Goal: Transaction & Acquisition: Purchase product/service

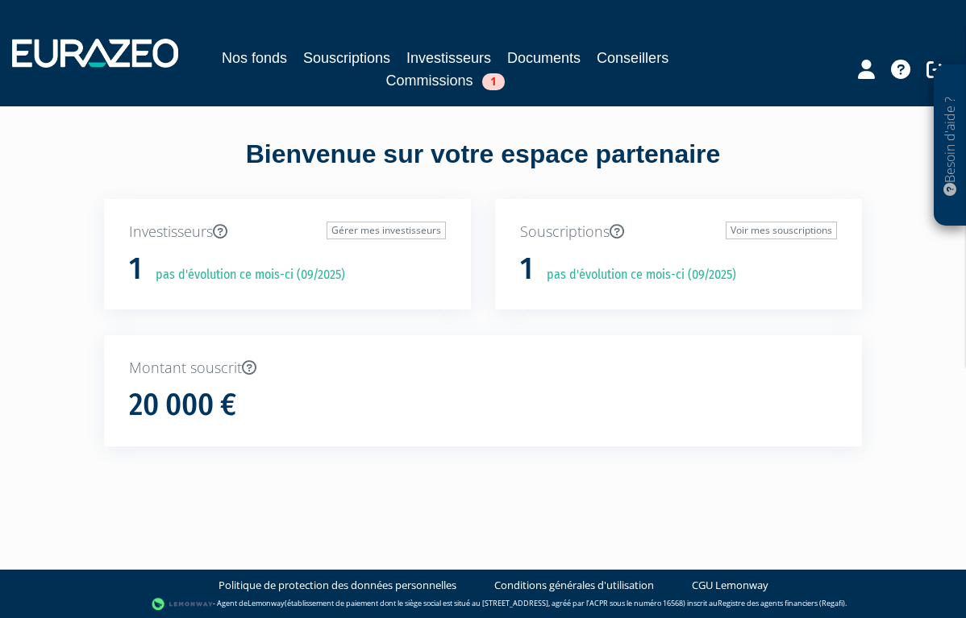
click at [435, 88] on link "Commissions 1" at bounding box center [445, 80] width 119 height 23
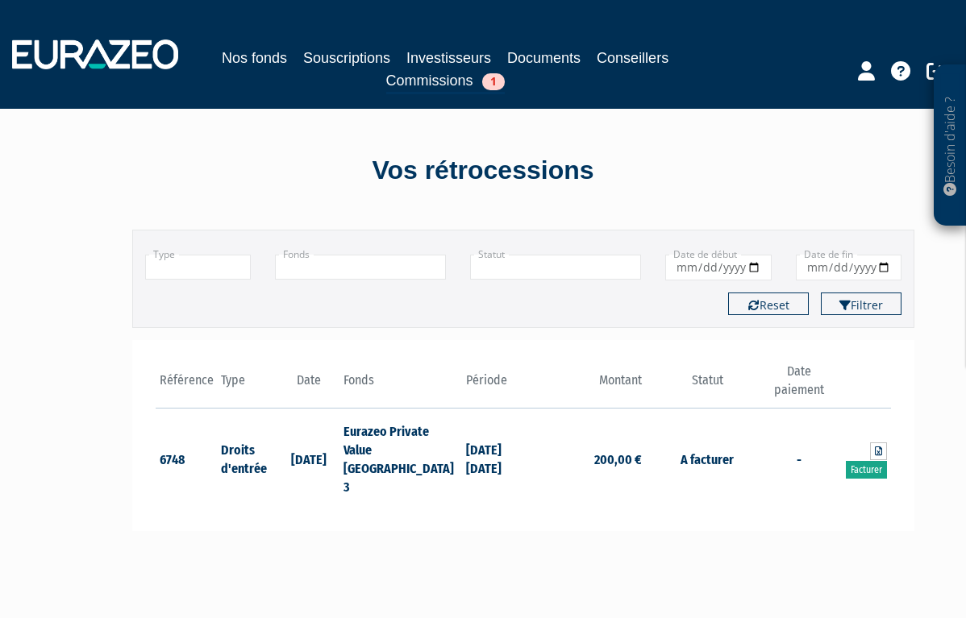
click at [860, 461] on link "Facturer" at bounding box center [866, 470] width 41 height 18
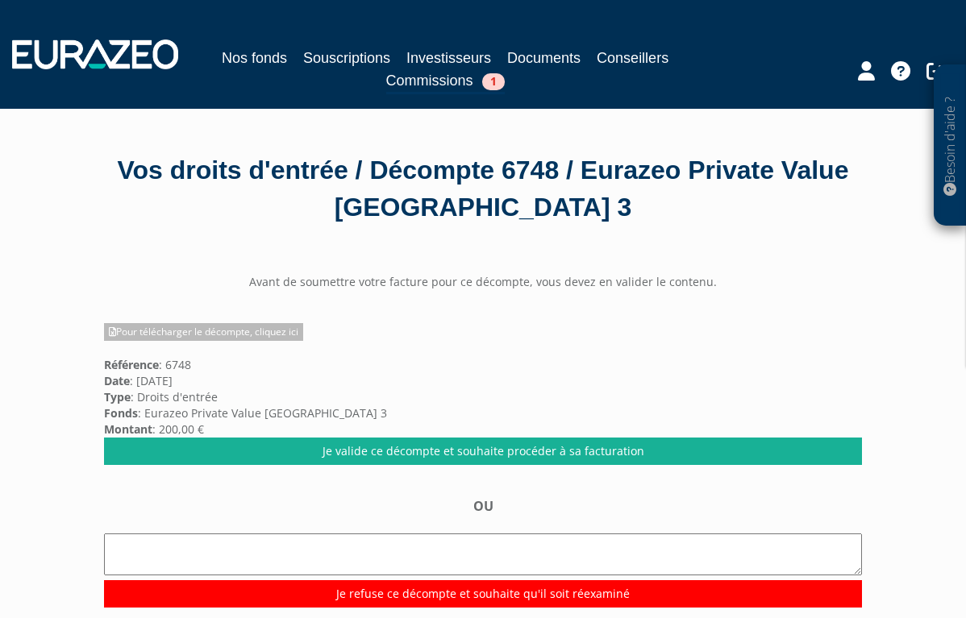
click at [286, 330] on link "Pour télécharger le décompte, cliquez ici" at bounding box center [203, 332] width 199 height 18
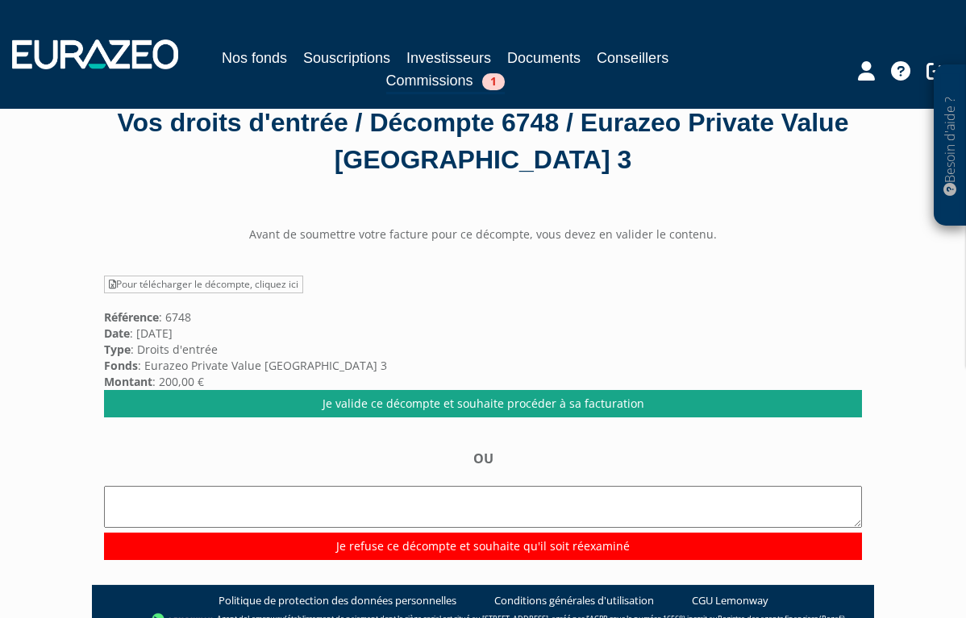
click at [547, 412] on link "Je valide ce décompte et souhaite procéder à sa facturation" at bounding box center [483, 403] width 758 height 27
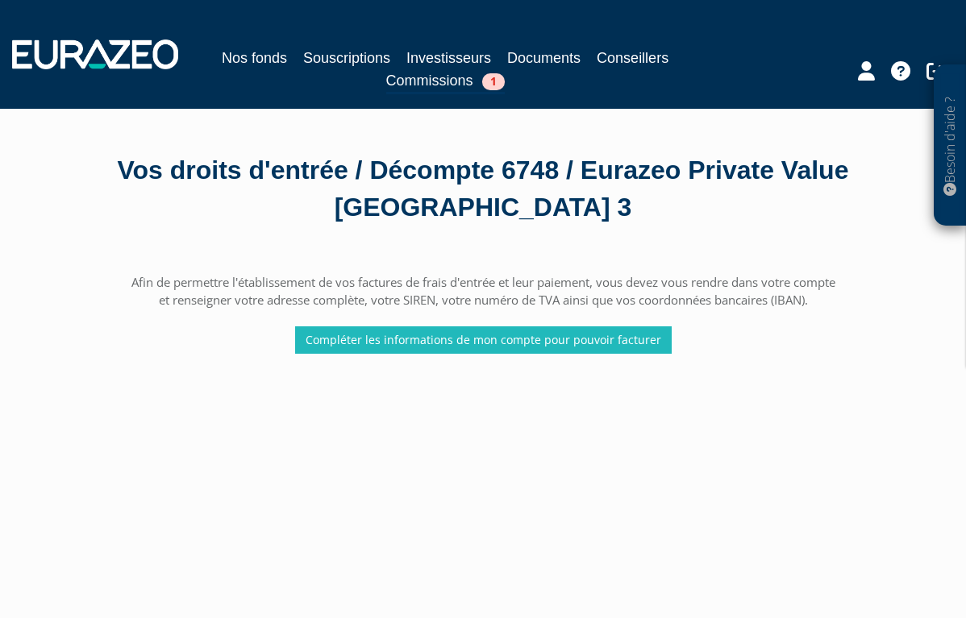
click at [467, 340] on link "Compléter les informations de mon compte pour pouvoir facturer" at bounding box center [483, 340] width 376 height 27
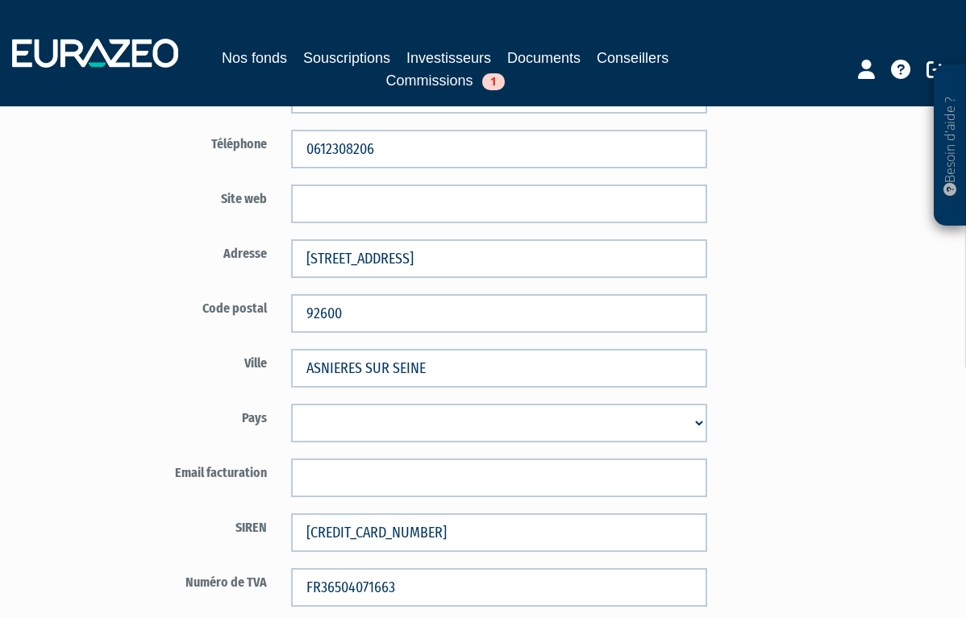
scroll to position [541, 0]
select select "75"
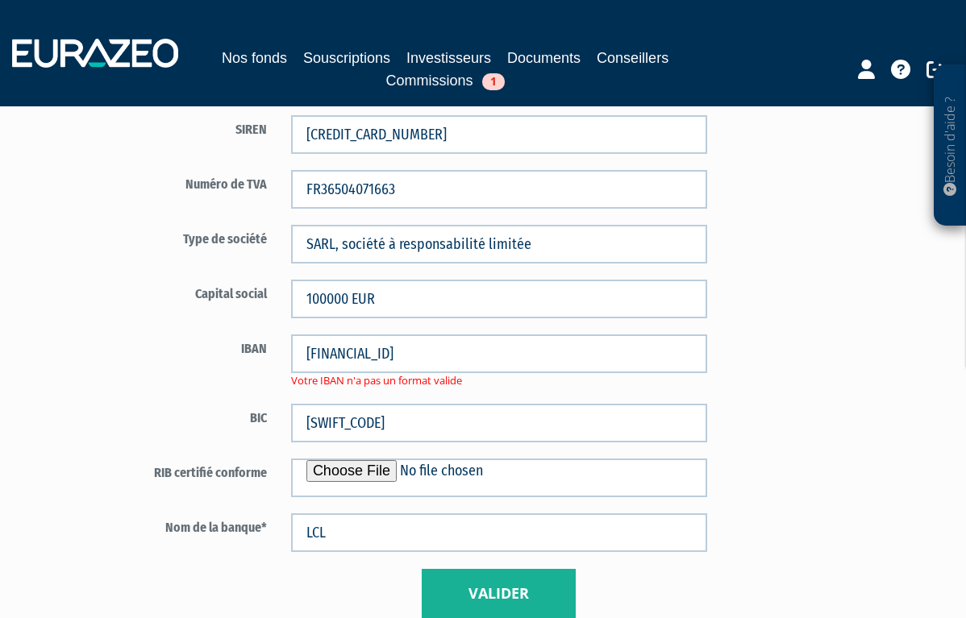
scroll to position [947, 0]
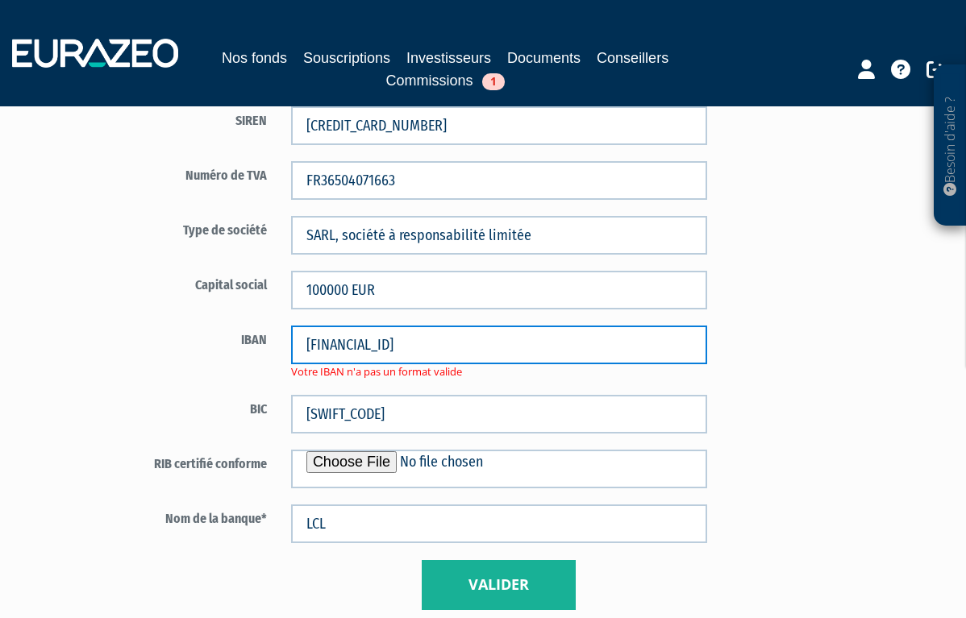
click at [340, 343] on input "FR65 3000 2006 6900 0000 8863 D66" at bounding box center [499, 345] width 416 height 39
click at [369, 339] on input "FR653000 2006 6900 0000 8863 D66" at bounding box center [499, 345] width 416 height 39
click at [396, 343] on input "FR6530002006 6900 0000 8863 D66" at bounding box center [499, 345] width 416 height 39
click at [422, 343] on input "FR65300020066900 0000 8863 D66" at bounding box center [499, 345] width 416 height 39
click at [449, 340] on input "FR65300020066900000 8863 D66" at bounding box center [499, 345] width 416 height 39
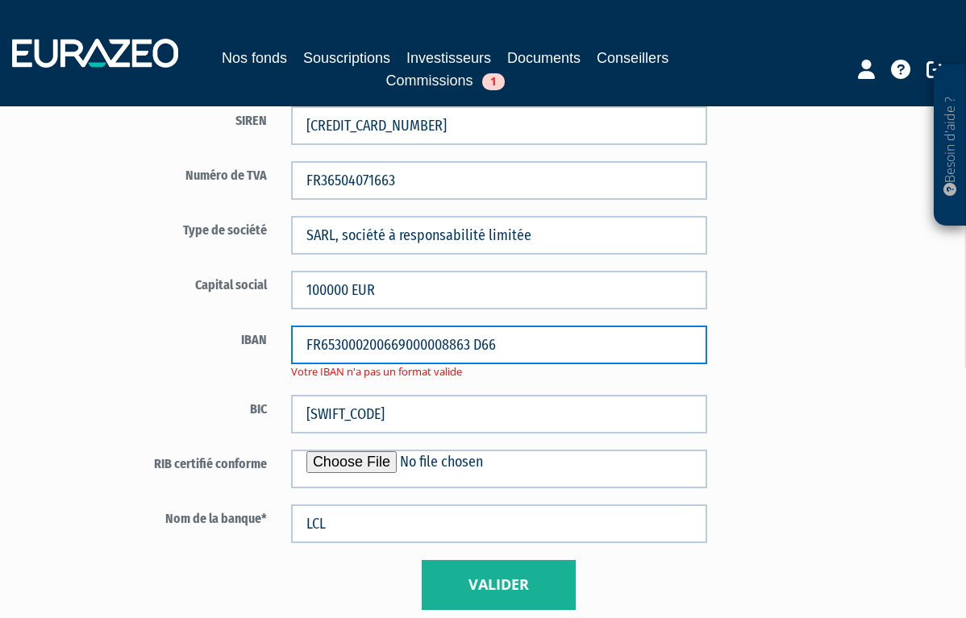
click at [475, 341] on input "FR653000200669000008863 D66" at bounding box center [499, 345] width 416 height 39
type input "FR653000200669000008863D66"
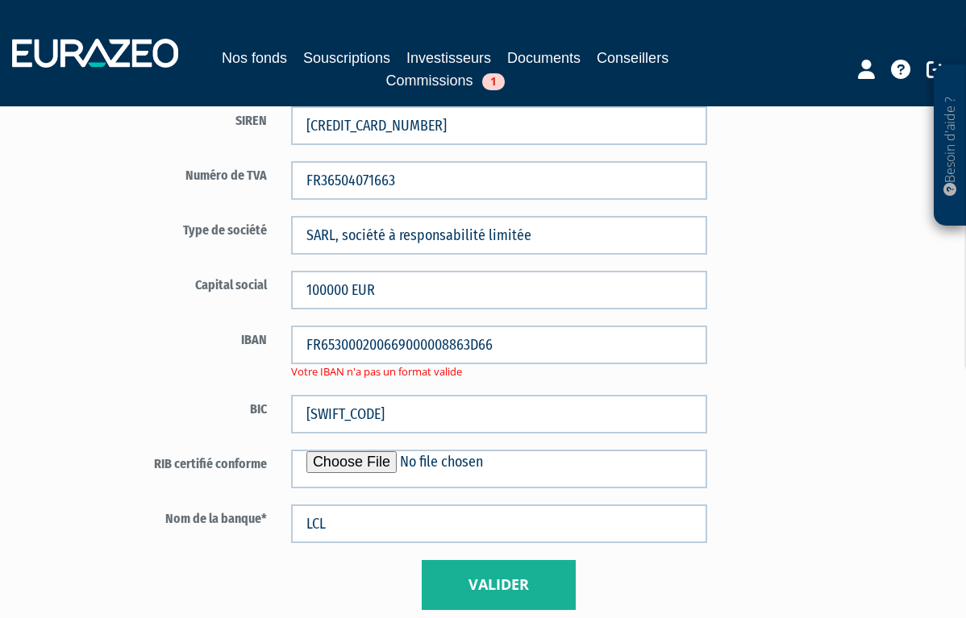
click at [330, 459] on input "file" at bounding box center [499, 469] width 416 height 39
type input "C:\fakepath\RIB.pdf"
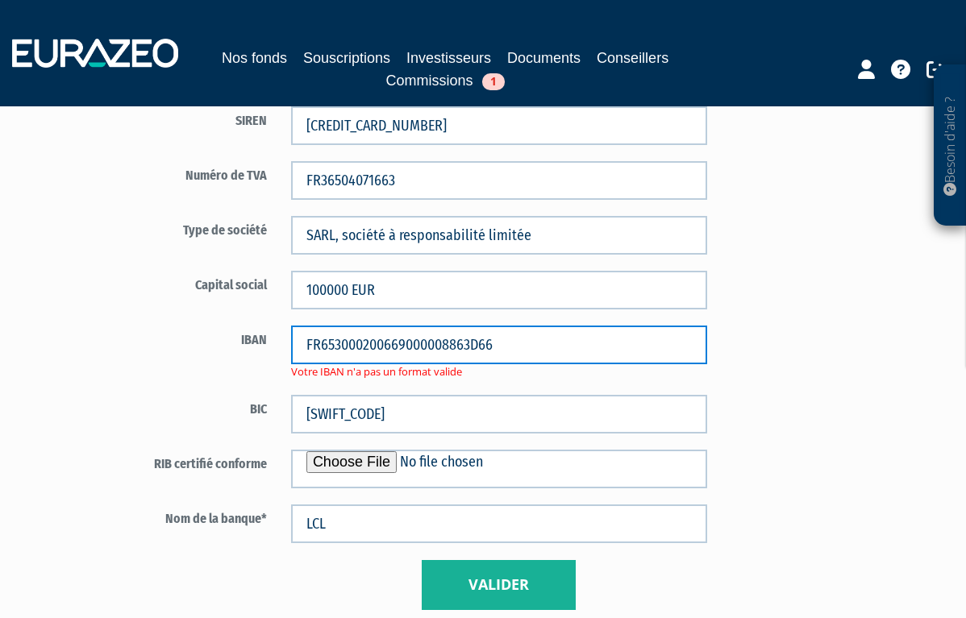
drag, startPoint x: 526, startPoint y: 344, endPoint x: 270, endPoint y: 340, distance: 256.4
click at [270, 340] on div "IBAN FR653000200669000008863D66 Votre IBAN n'a pas un format valide" at bounding box center [425, 353] width 587 height 54
type input "FR653000200669008863D66"
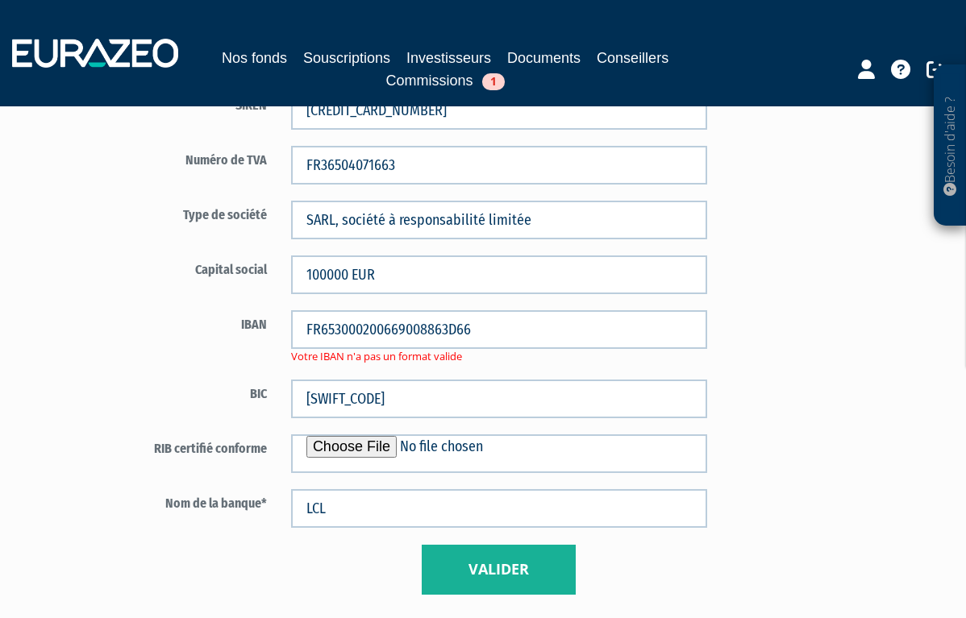
scroll to position [961, 0]
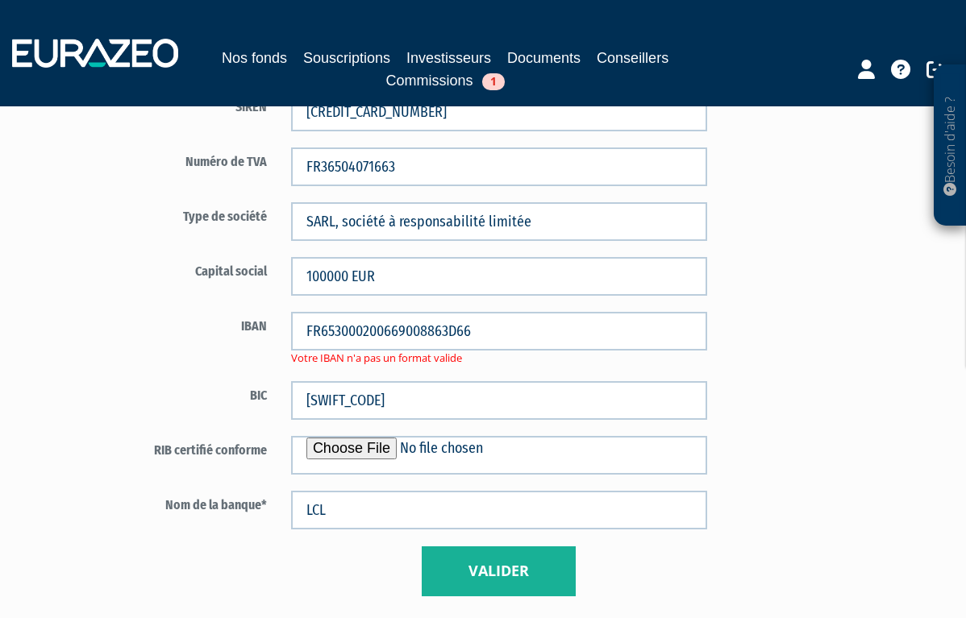
click at [513, 557] on button "Valider" at bounding box center [499, 572] width 154 height 50
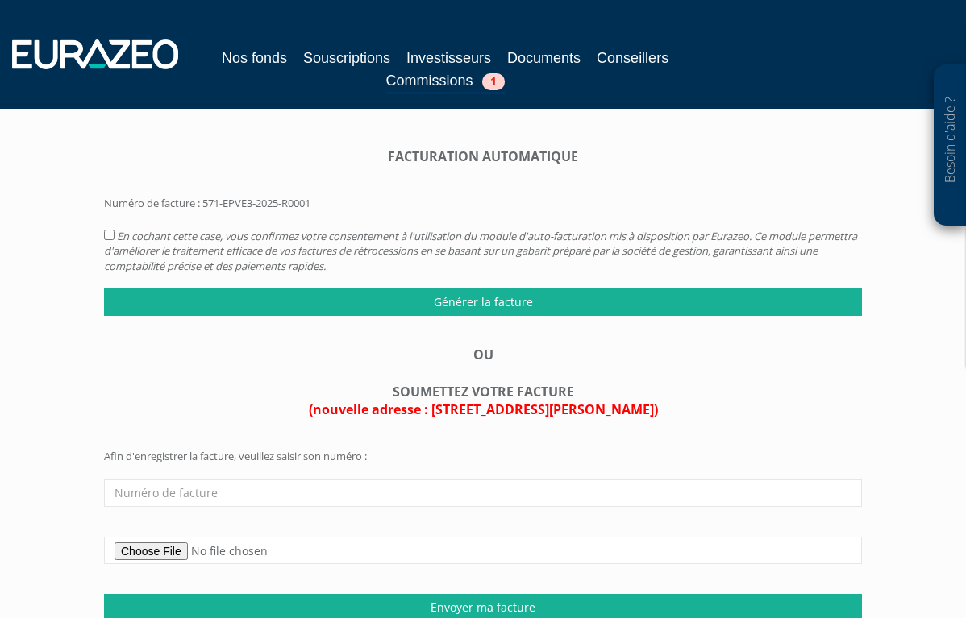
scroll to position [129, 0]
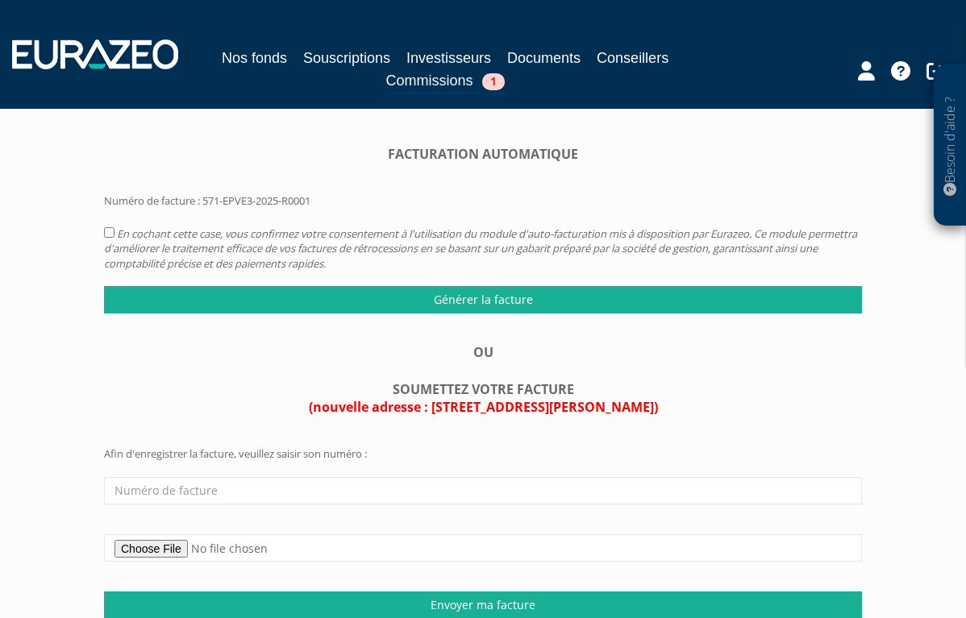
click at [107, 228] on input "checkbox" at bounding box center [109, 232] width 10 height 10
checkbox input "true"
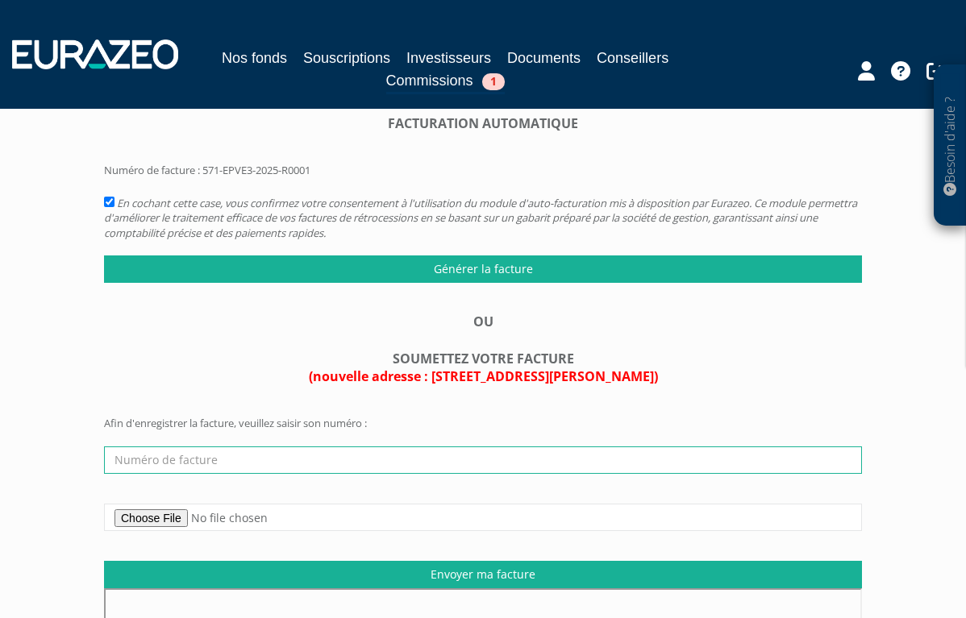
click at [306, 450] on input "text" at bounding box center [483, 460] width 758 height 27
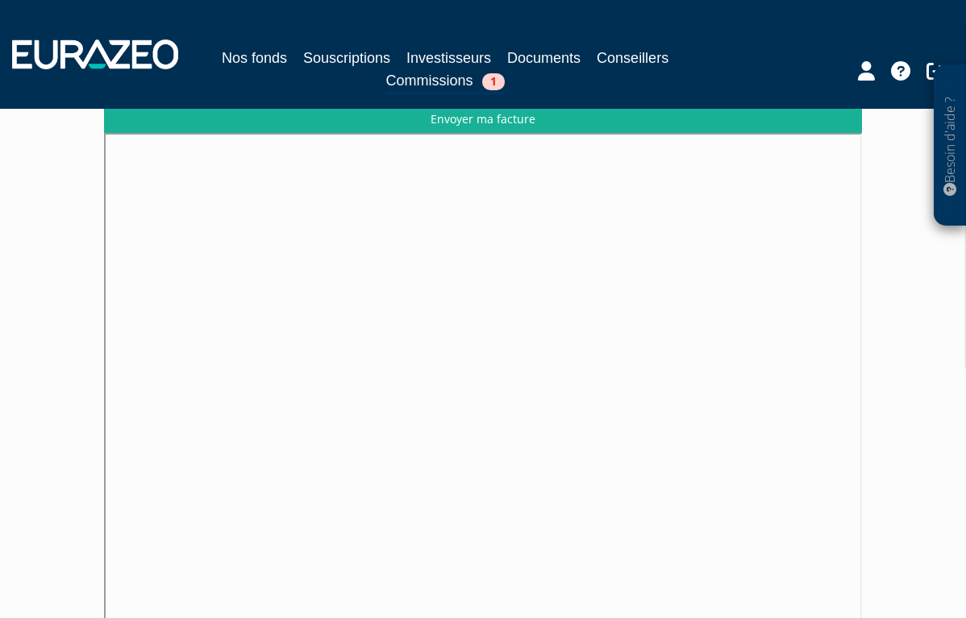
scroll to position [619, 0]
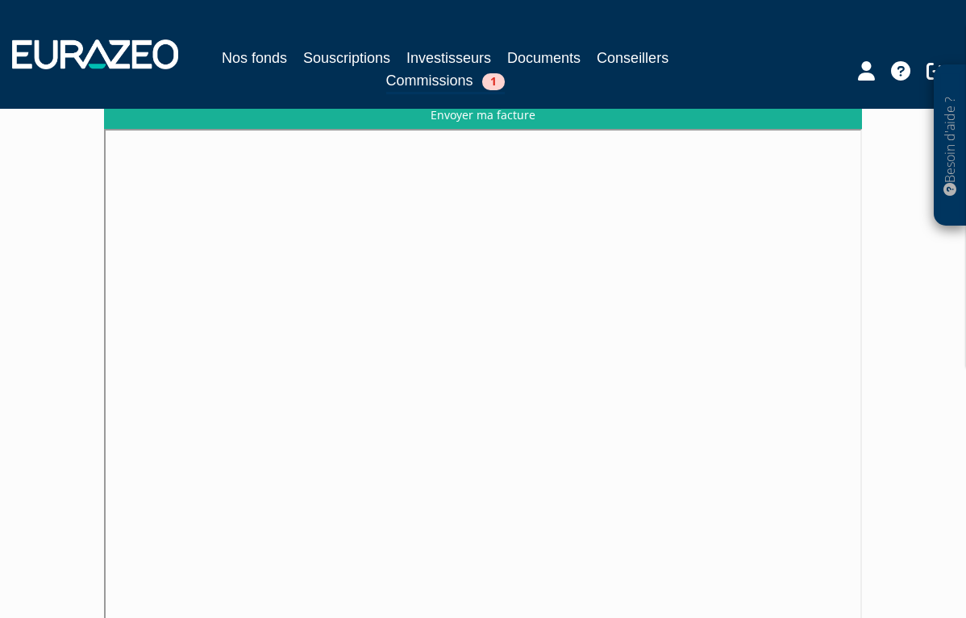
click at [453, 81] on link "Commissions 1" at bounding box center [445, 81] width 119 height 25
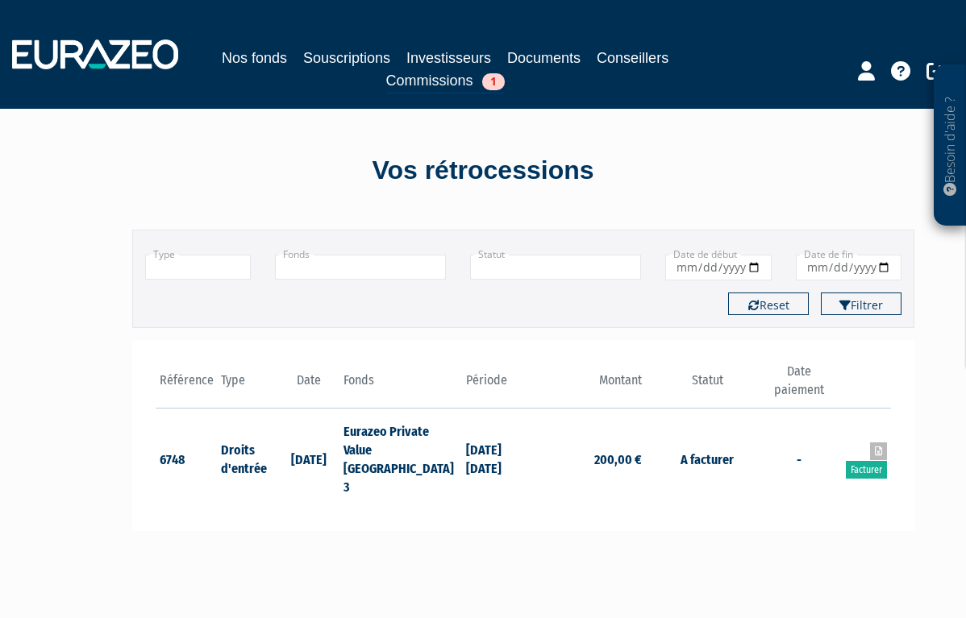
click at [876, 447] on icon at bounding box center [878, 452] width 7 height 10
